Goal: Find specific fact: Find specific fact

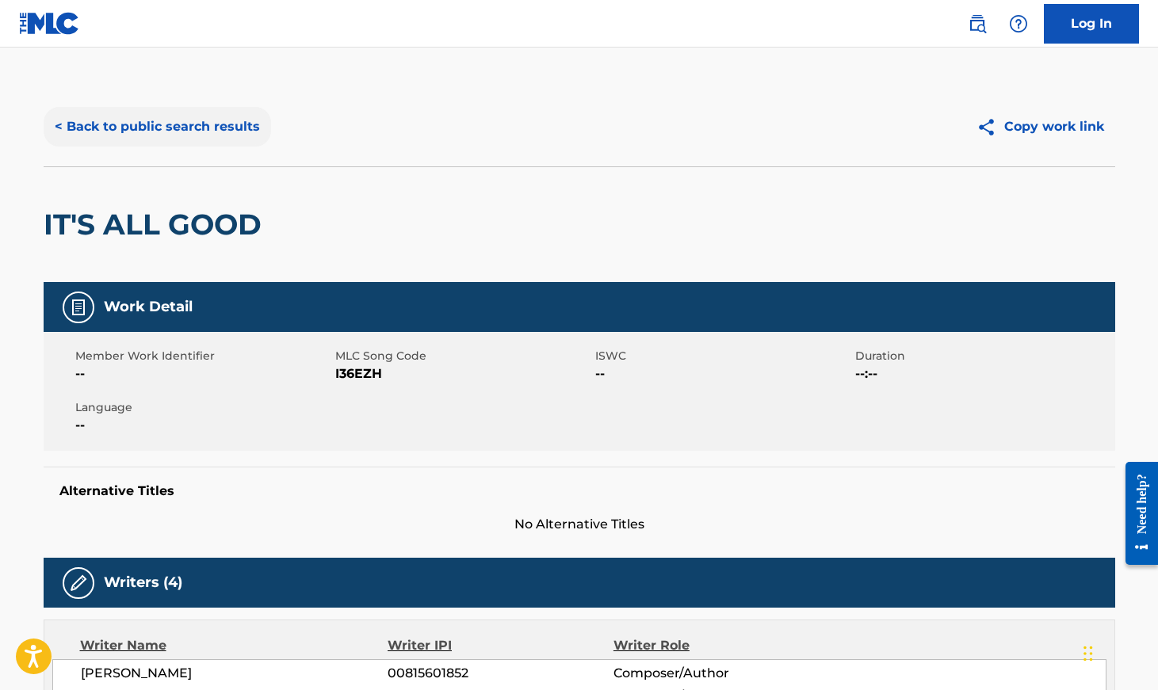
click at [229, 128] on button "< Back to public search results" at bounding box center [157, 127] width 227 height 40
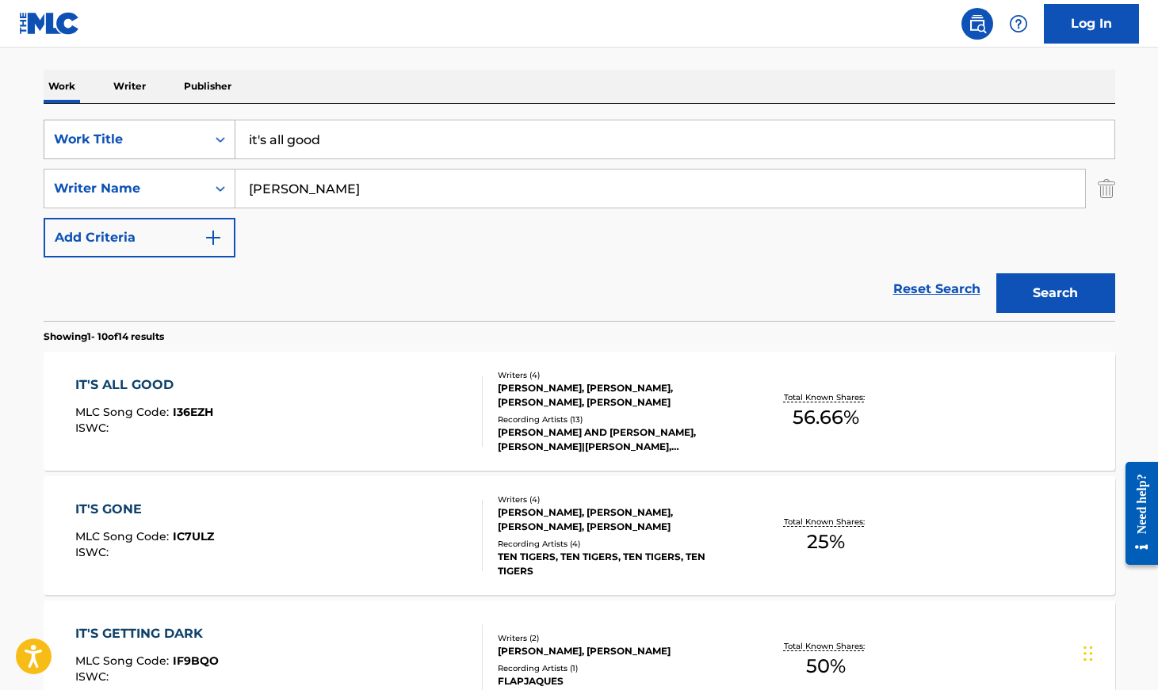
drag, startPoint x: 341, startPoint y: 133, endPoint x: 216, endPoint y: 133, distance: 124.4
click at [216, 133] on div "SearchWithCriteriabf930bcc-2d21-4f85-9d21-c5957e688864 Work Title it's all good" at bounding box center [579, 140] width 1071 height 40
paste input "Joy (What The World Calls Foolish)"
type input "Joy (What The World Calls Foolish)"
click at [324, 192] on input "[PERSON_NAME]" at bounding box center [659, 189] width 849 height 38
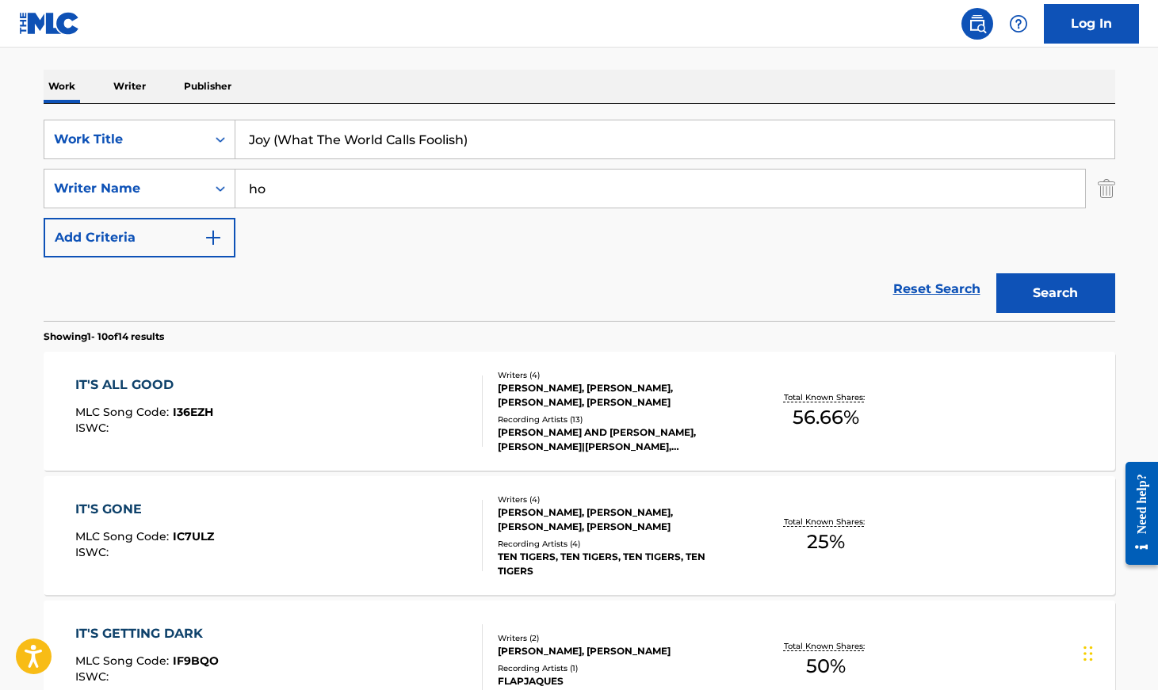
type input "h"
type input "[PERSON_NAME]"
click at [996, 273] on button "Search" at bounding box center [1055, 293] width 119 height 40
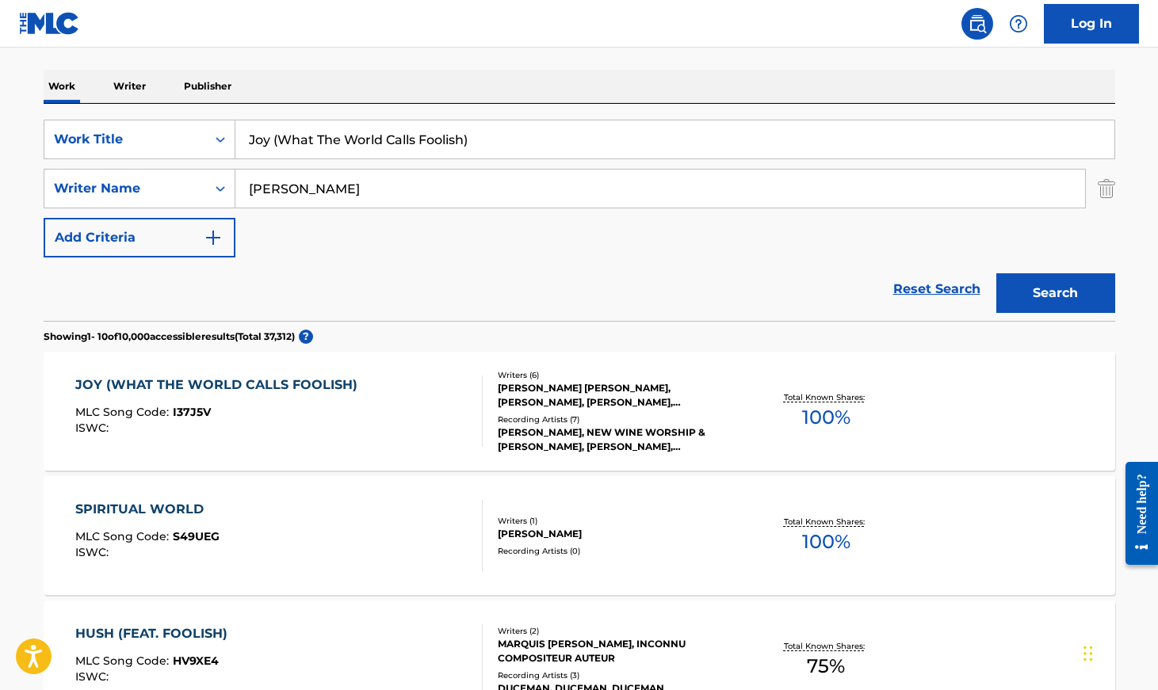
click at [252, 380] on div "JOY (WHAT THE WORLD CALLS FOOLISH)" at bounding box center [220, 385] width 290 height 19
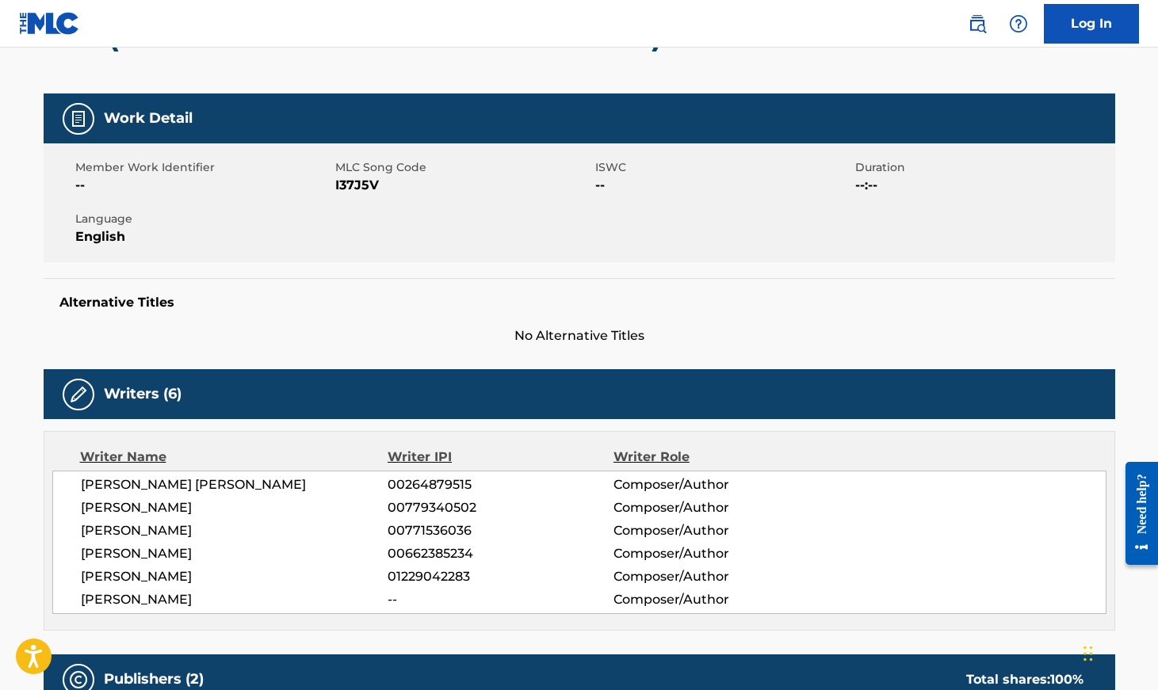
scroll to position [122, 0]
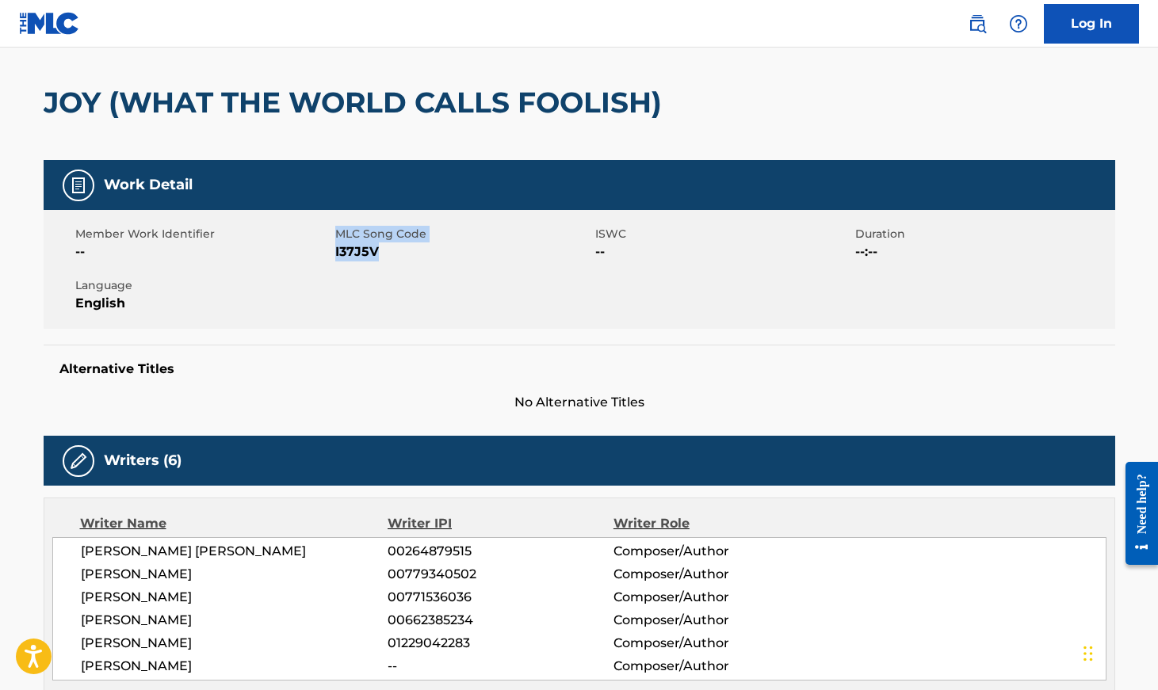
drag, startPoint x: 334, startPoint y: 252, endPoint x: 397, endPoint y: 252, distance: 63.4
click at [397, 252] on div "Member Work Identifier -- MLC Song Code I37J5V ISWC -- Duration --:-- Language …" at bounding box center [579, 269] width 1071 height 119
click at [351, 253] on span "I37J5V" at bounding box center [463, 251] width 256 height 19
drag, startPoint x: 336, startPoint y: 251, endPoint x: 383, endPoint y: 253, distance: 46.8
click at [383, 253] on span "I37J5V" at bounding box center [463, 251] width 256 height 19
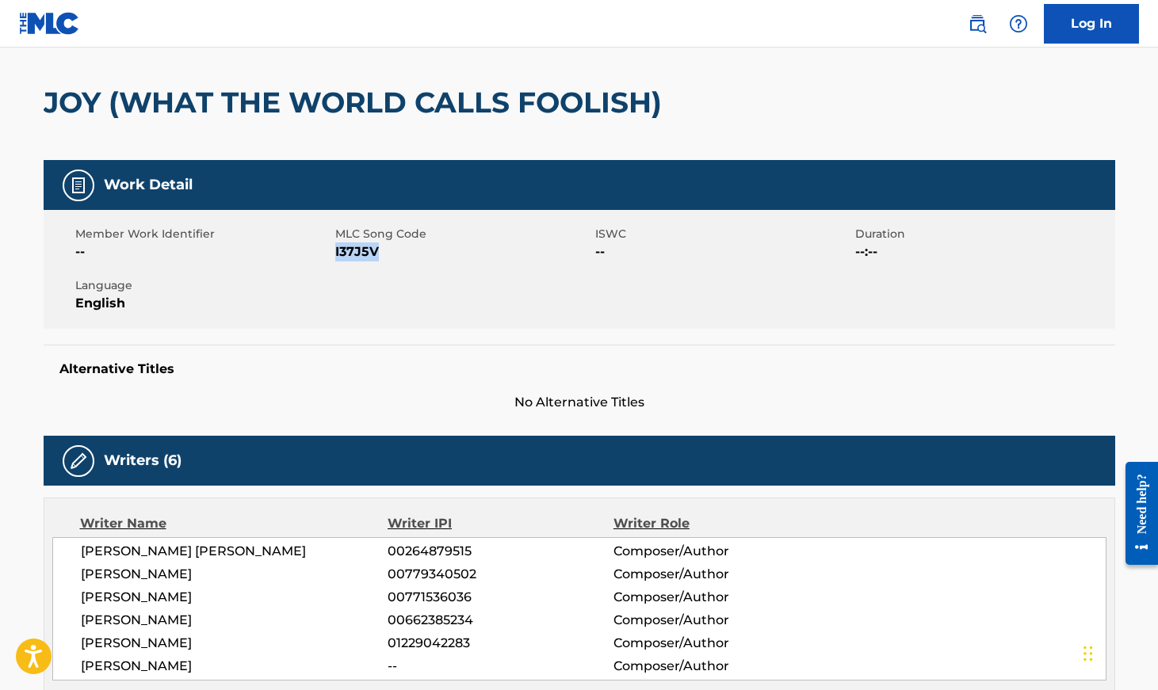
copy span "I37J5V"
